Goal: Information Seeking & Learning: Learn about a topic

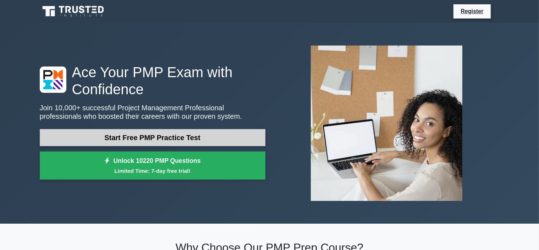
click at [156, 140] on link "Start Free PMP Practice Test" at bounding box center [153, 137] width 226 height 17
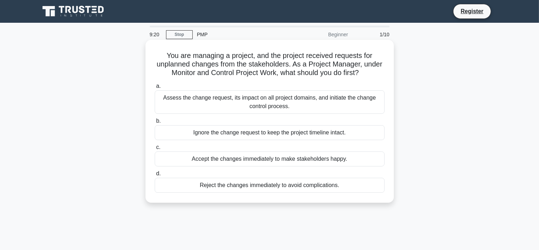
click at [189, 107] on div "Assess the change request, its impact on all project domains, and initiate the …" at bounding box center [270, 101] width 230 height 23
click at [155, 88] on input "a. Assess the change request, its impact on all project domains, and initiate t…" at bounding box center [155, 86] width 0 height 5
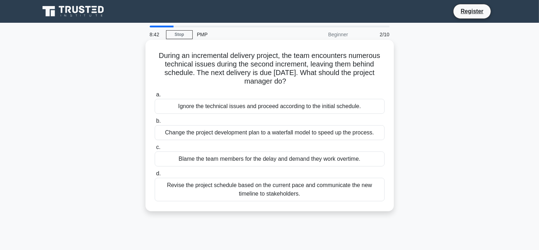
click at [229, 196] on div "Revise the project schedule based on the current pace and communicate the new t…" at bounding box center [270, 189] width 230 height 23
click at [155, 176] on input "d. Revise the project schedule based on the current pace and communicate the ne…" at bounding box center [155, 173] width 0 height 5
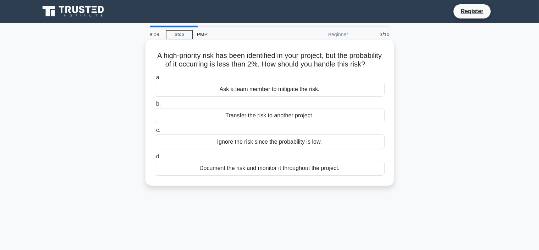
click at [215, 175] on div "Document the risk and monitor it throughout the project." at bounding box center [270, 168] width 230 height 15
click at [155, 159] on input "d. Document the risk and monitor it throughout the project." at bounding box center [155, 156] width 0 height 5
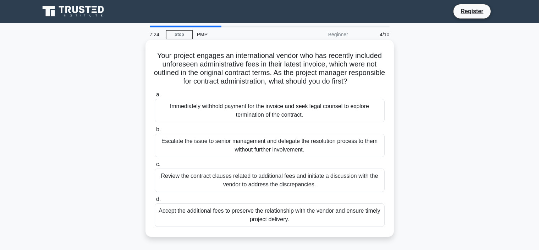
click at [240, 188] on div "Review the contract clauses related to additional fees and initiate a discussio…" at bounding box center [270, 179] width 230 height 23
click at [155, 167] on input "c. Review the contract clauses related to additional fees and initiate a discus…" at bounding box center [155, 164] width 0 height 5
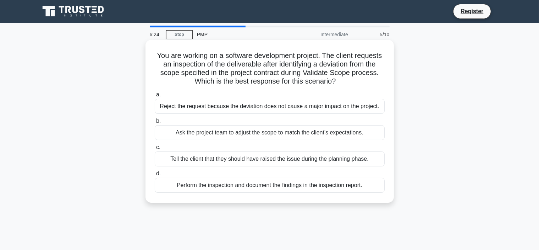
click at [229, 189] on div "Perform the inspection and document the findings in the inspection report." at bounding box center [270, 185] width 230 height 15
click at [155, 176] on input "d. Perform the inspection and document the findings in the inspection report." at bounding box center [155, 173] width 0 height 5
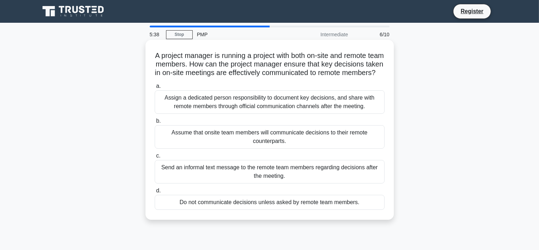
click at [218, 103] on div "Assign a dedicated person responsibility to document key decisions, and share w…" at bounding box center [270, 101] width 230 height 23
click at [155, 88] on input "a. Assign a dedicated person responsibility to document key decisions, and shar…" at bounding box center [155, 86] width 0 height 5
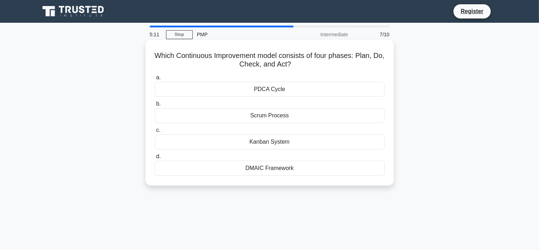
click at [262, 117] on div "Scrum Process" at bounding box center [270, 115] width 230 height 15
click at [155, 106] on input "b. Scrum Process" at bounding box center [155, 104] width 0 height 5
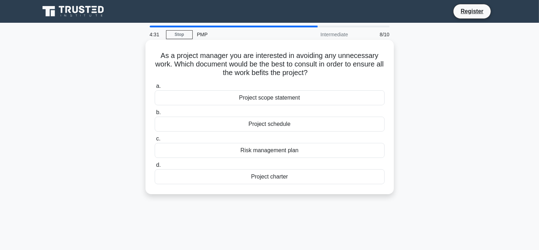
click at [258, 175] on div "Project charter" at bounding box center [270, 176] width 230 height 15
click at [155, 167] on input "d. Project charter" at bounding box center [155, 165] width 0 height 5
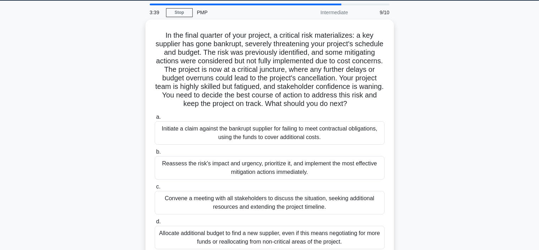
scroll to position [81, 0]
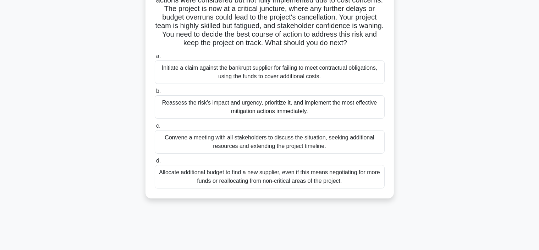
click at [182, 119] on div "Reassess the risk's impact and urgency, prioritize it, and implement the most e…" at bounding box center [270, 106] width 230 height 23
click at [155, 93] on input "b. Reassess the risk's impact and urgency, prioritize it, and implement the mos…" at bounding box center [155, 91] width 0 height 5
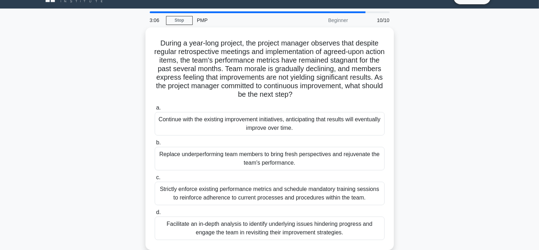
scroll to position [0, 0]
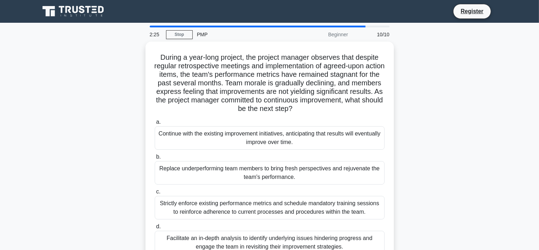
click at [480, 128] on div "During a year-long project, the project manager observes that despite regular r…" at bounding box center [270, 157] width 469 height 231
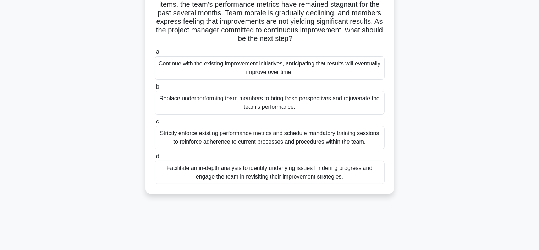
scroll to position [71, 0]
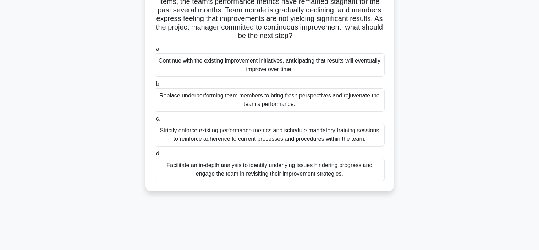
click at [308, 170] on div "Facilitate an in-depth analysis to identify underlying issues hindering progres…" at bounding box center [270, 169] width 230 height 23
click at [155, 156] on input "d. Facilitate an in-depth analysis to identify underlying issues hindering prog…" at bounding box center [155, 153] width 0 height 5
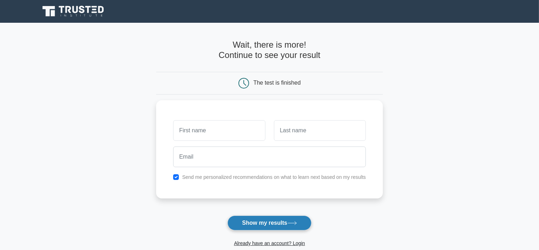
click at [267, 223] on button "Show my results" at bounding box center [270, 222] width 84 height 15
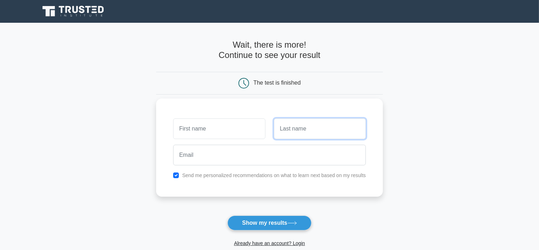
click at [321, 128] on input "text" at bounding box center [320, 128] width 92 height 21
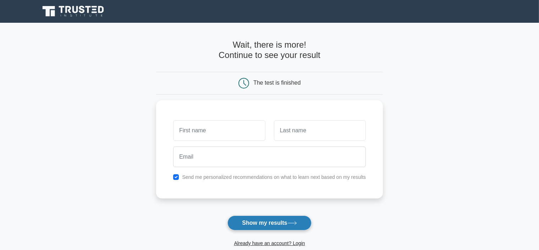
click at [260, 223] on button "Show my results" at bounding box center [270, 222] width 84 height 15
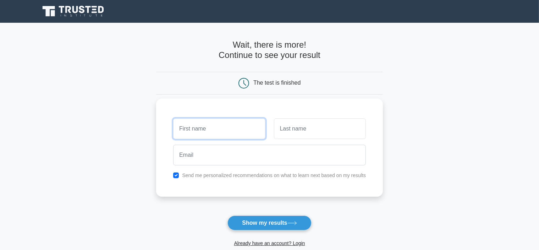
click at [212, 118] on input "text" at bounding box center [219, 128] width 92 height 21
type input "hesham"
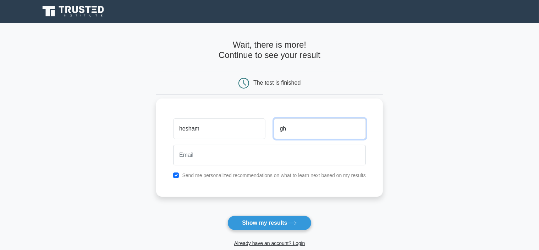
type input "gh"
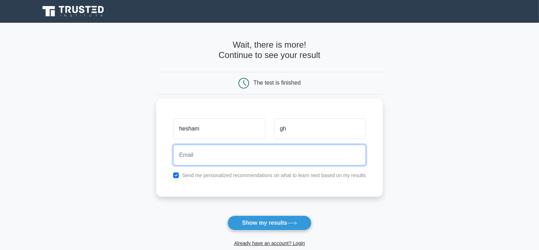
type input "ghatasheh94@gmail.com"
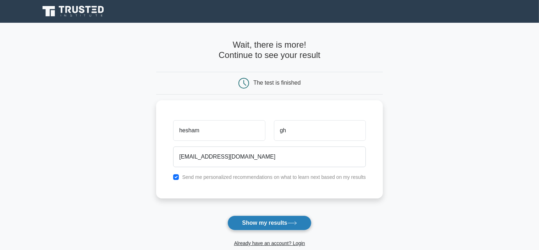
click at [253, 227] on button "Show my results" at bounding box center [270, 222] width 84 height 15
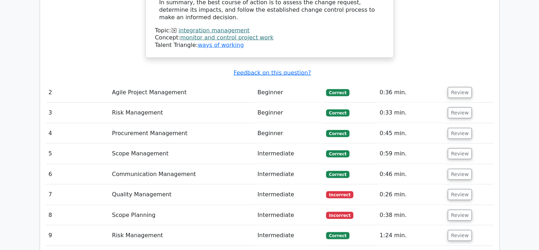
scroll to position [1041, 0]
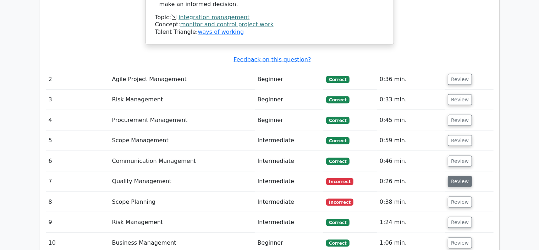
click at [458, 176] on button "Review" at bounding box center [460, 181] width 24 height 11
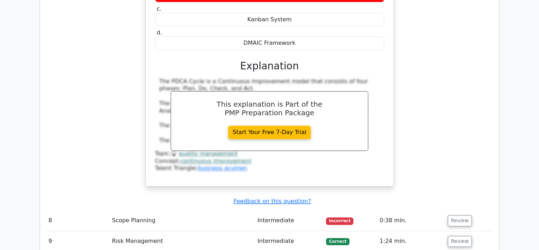
scroll to position [1333, 0]
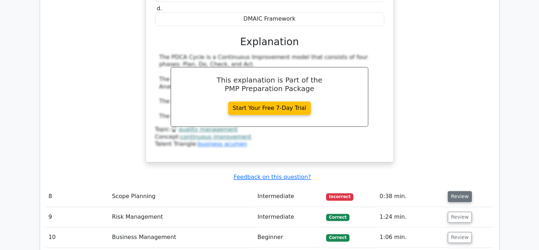
click at [453, 191] on button "Review" at bounding box center [460, 196] width 24 height 11
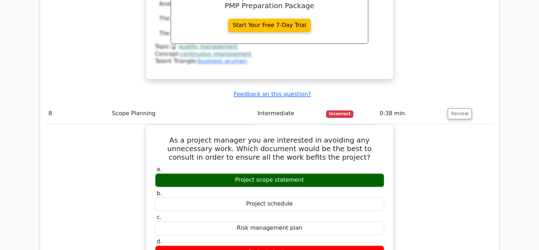
scroll to position [1412, 0]
